Goal: Task Accomplishment & Management: Use online tool/utility

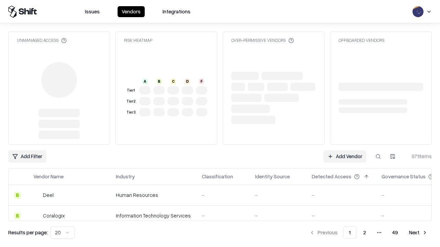
click at [345, 157] on link "Add Vendor" at bounding box center [344, 157] width 43 height 12
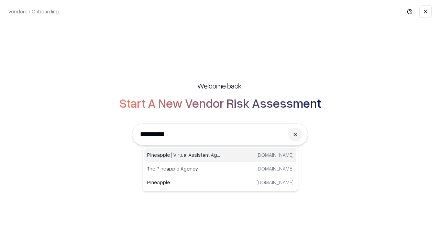
click at [220, 155] on div "Pineapple | Virtual Assistant Agency [DOMAIN_NAME]" at bounding box center [220, 155] width 152 height 14
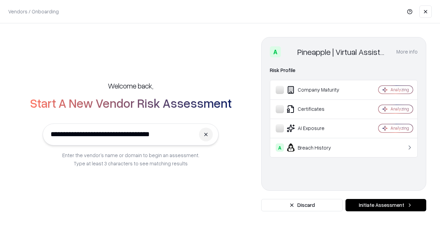
type input "**********"
click at [386, 206] on button "Initiate Assessment" at bounding box center [385, 205] width 81 height 12
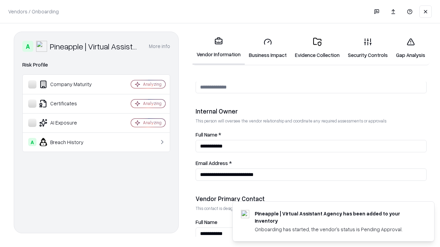
scroll to position [356, 0]
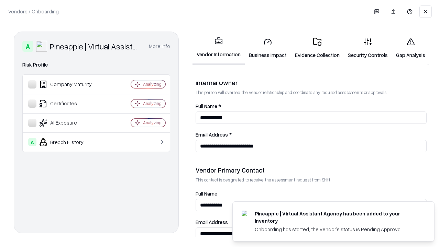
click at [268, 48] on link "Business Impact" at bounding box center [268, 48] width 46 height 32
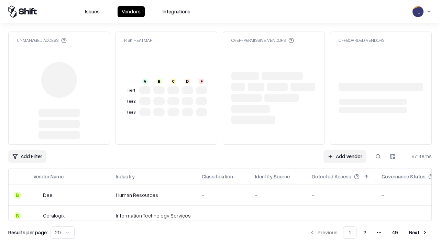
click at [345, 151] on link "Add Vendor" at bounding box center [344, 157] width 43 height 12
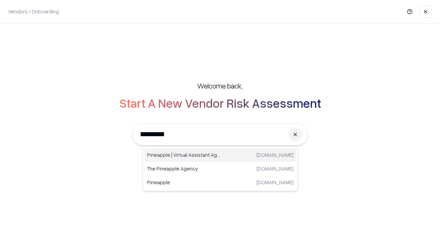
click at [220, 155] on div "Pineapple | Virtual Assistant Agency [DOMAIN_NAME]" at bounding box center [220, 155] width 152 height 14
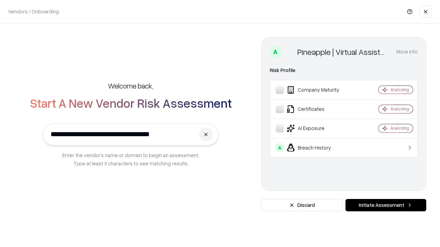
type input "**********"
click at [386, 206] on button "Initiate Assessment" at bounding box center [385, 205] width 81 height 12
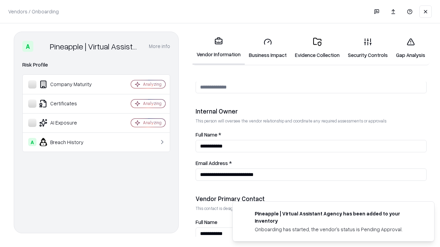
scroll to position [356, 0]
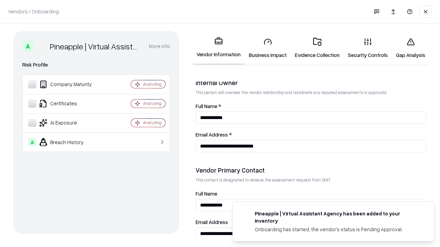
click at [410, 48] on link "Gap Analysis" at bounding box center [410, 48] width 37 height 32
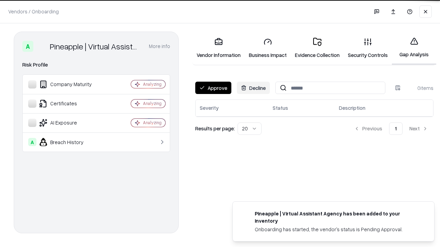
click at [213, 88] on button "Approve" at bounding box center [213, 88] width 36 height 12
